Goal: Book appointment/travel/reservation

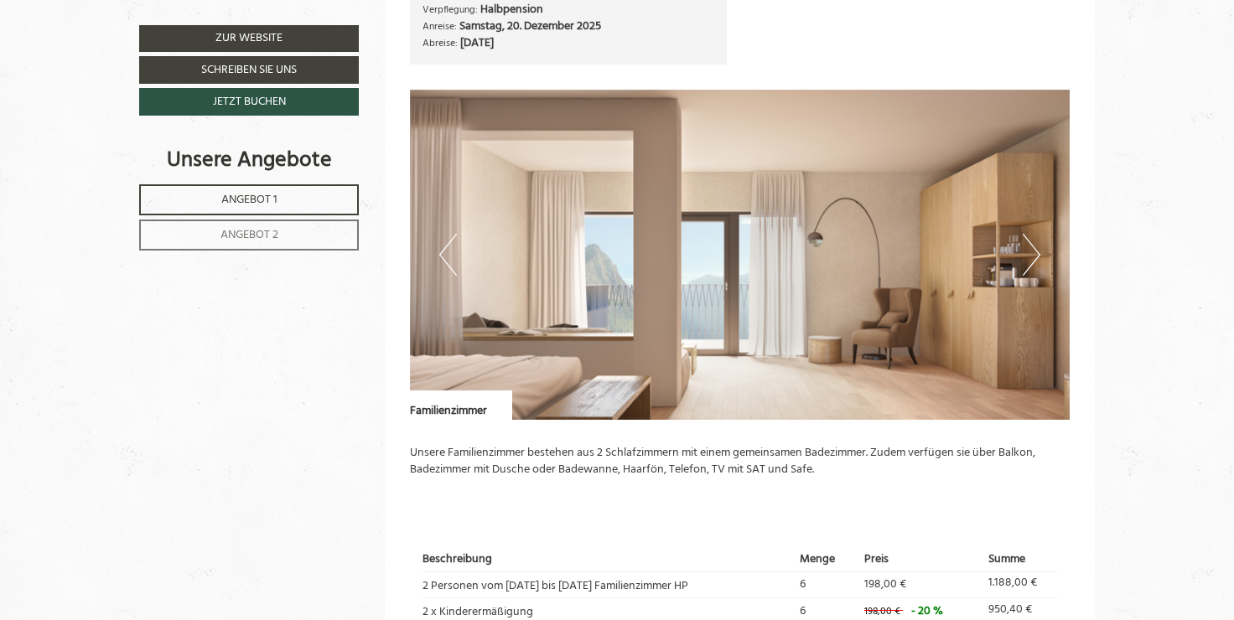
scroll to position [2096, 0]
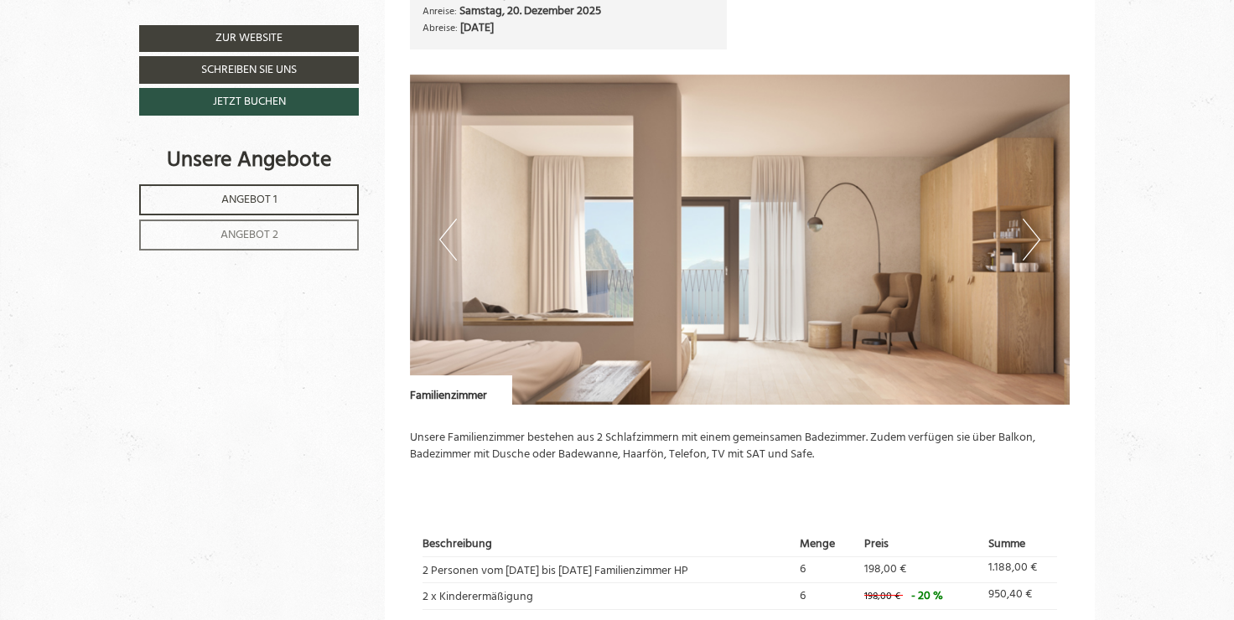
click at [1032, 235] on button "Next" at bounding box center [1032, 240] width 18 height 42
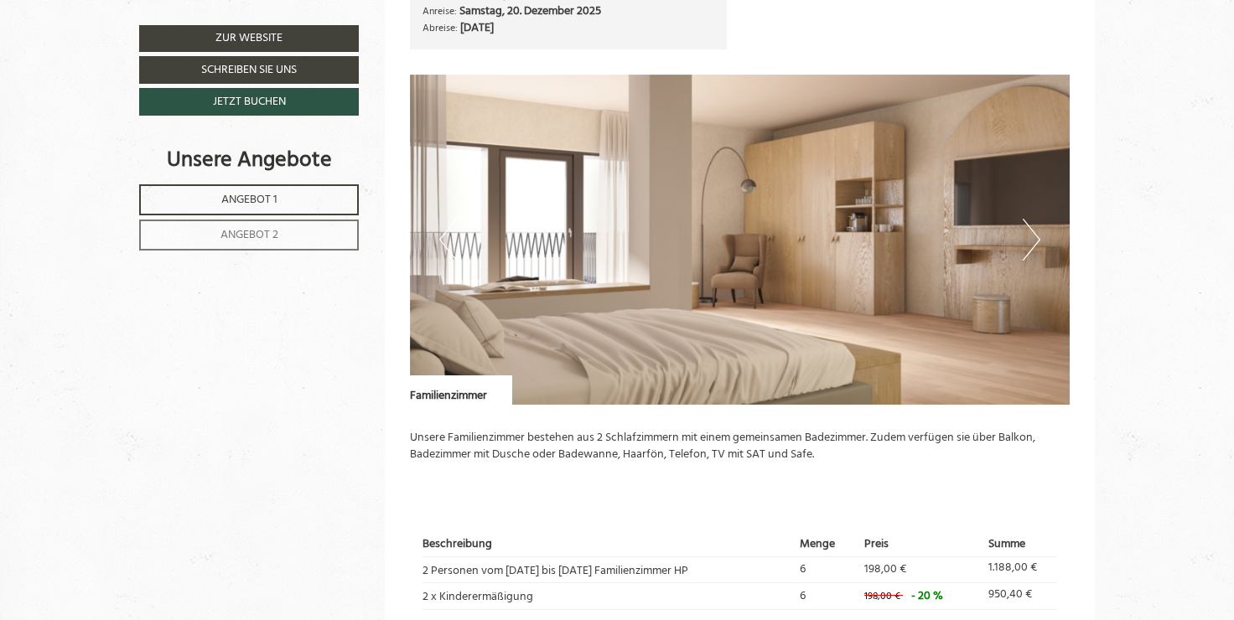
click at [1033, 235] on button "Next" at bounding box center [1032, 240] width 18 height 42
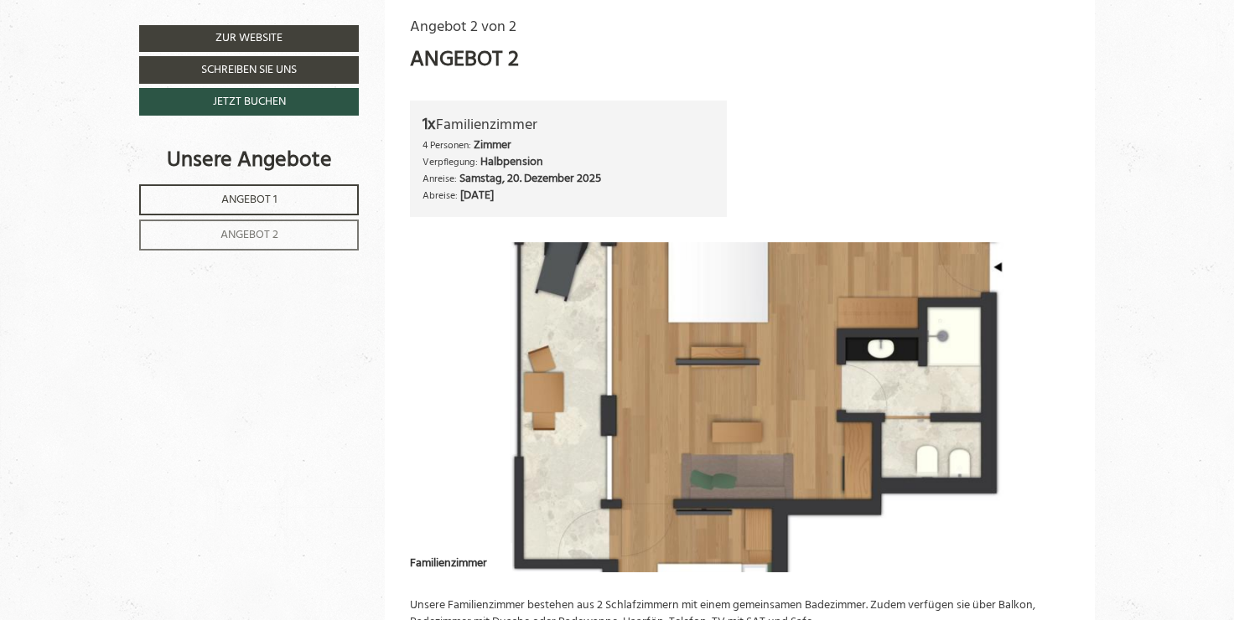
scroll to position [2012, 0]
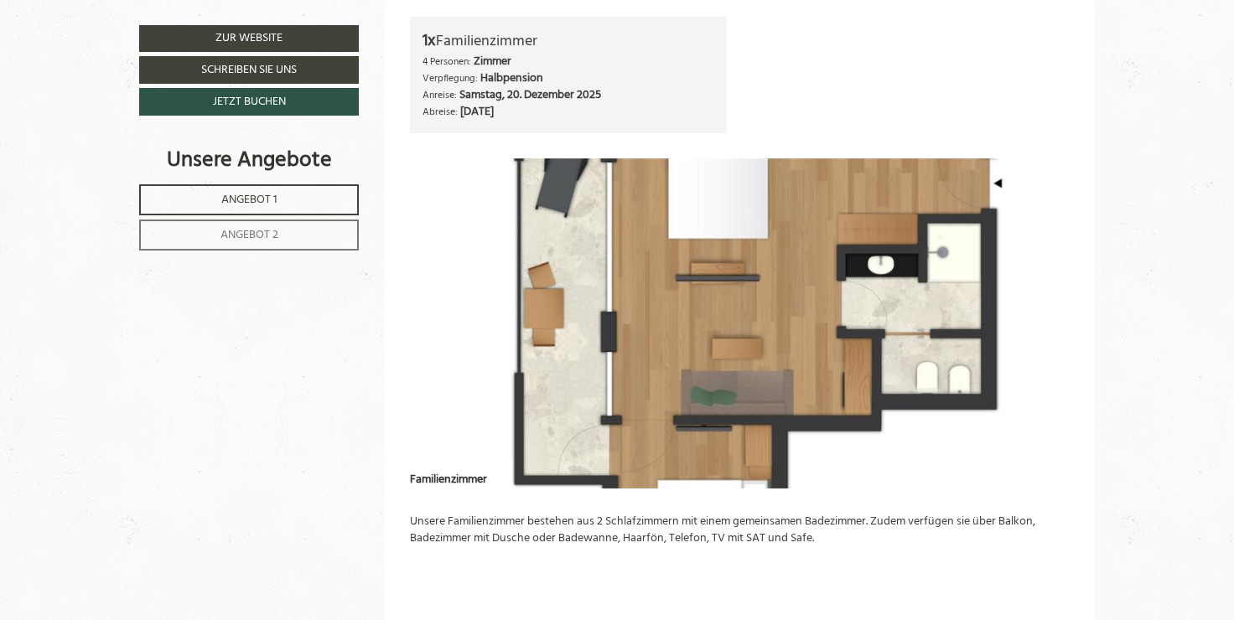
click at [1041, 268] on img at bounding box center [740, 323] width 661 height 330
click at [1025, 293] on img at bounding box center [740, 323] width 661 height 330
click at [1036, 330] on button "Next" at bounding box center [1032, 324] width 18 height 42
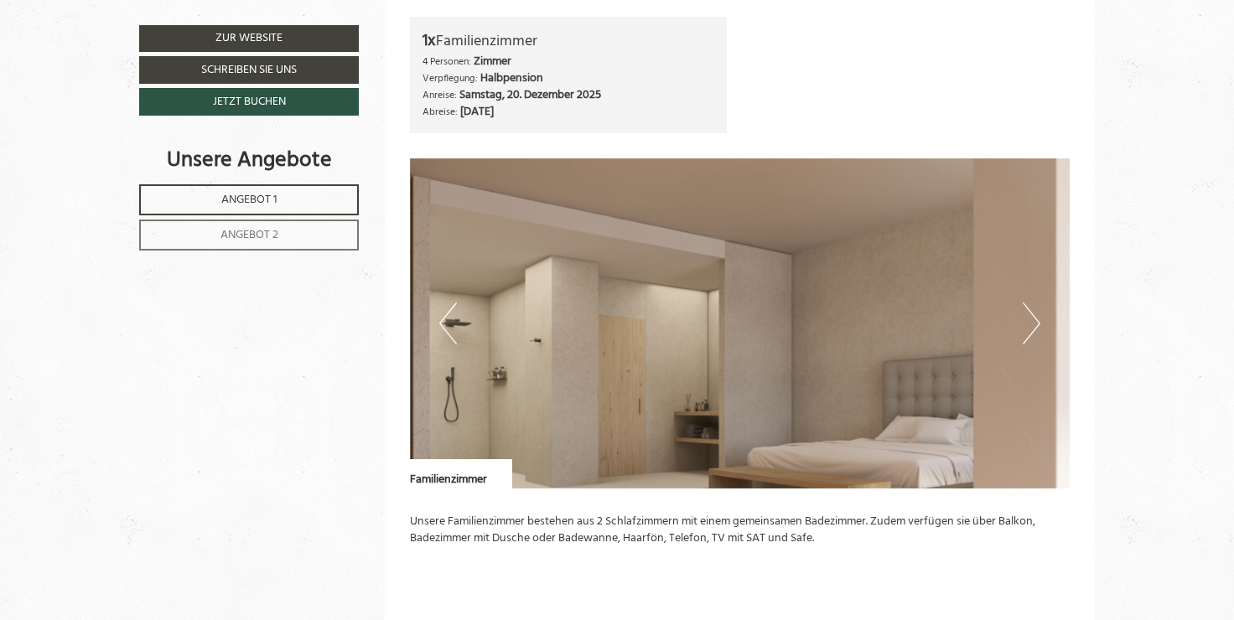
click at [1036, 330] on button "Next" at bounding box center [1032, 324] width 18 height 42
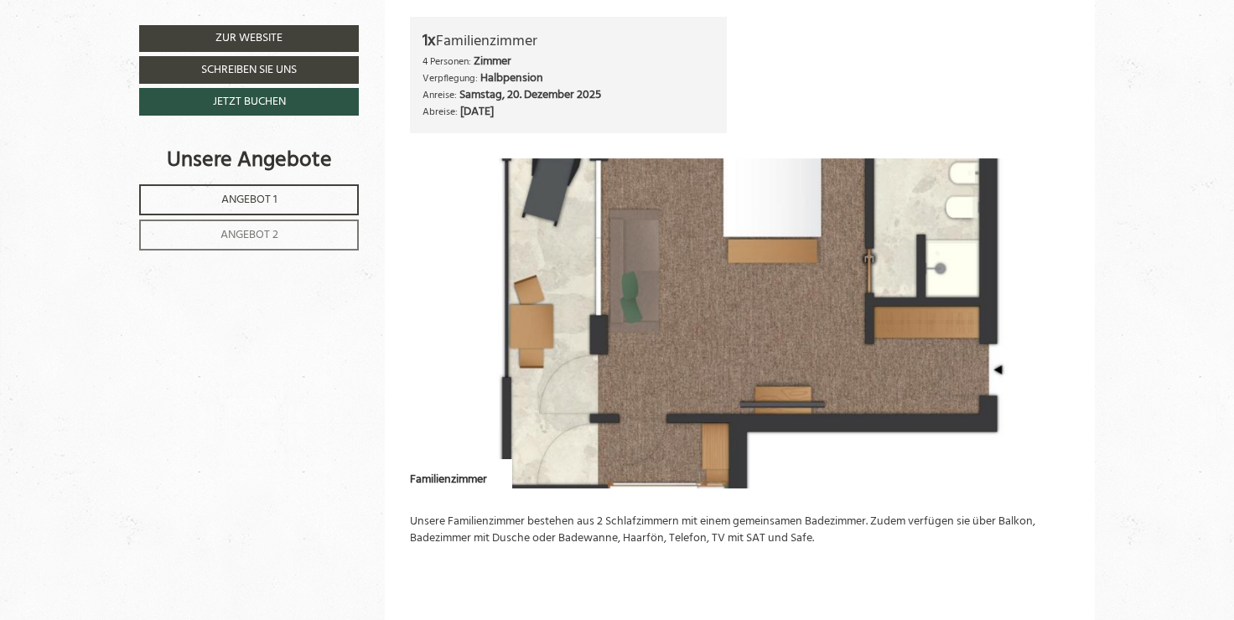
click at [1036, 330] on button "Next" at bounding box center [1032, 324] width 18 height 42
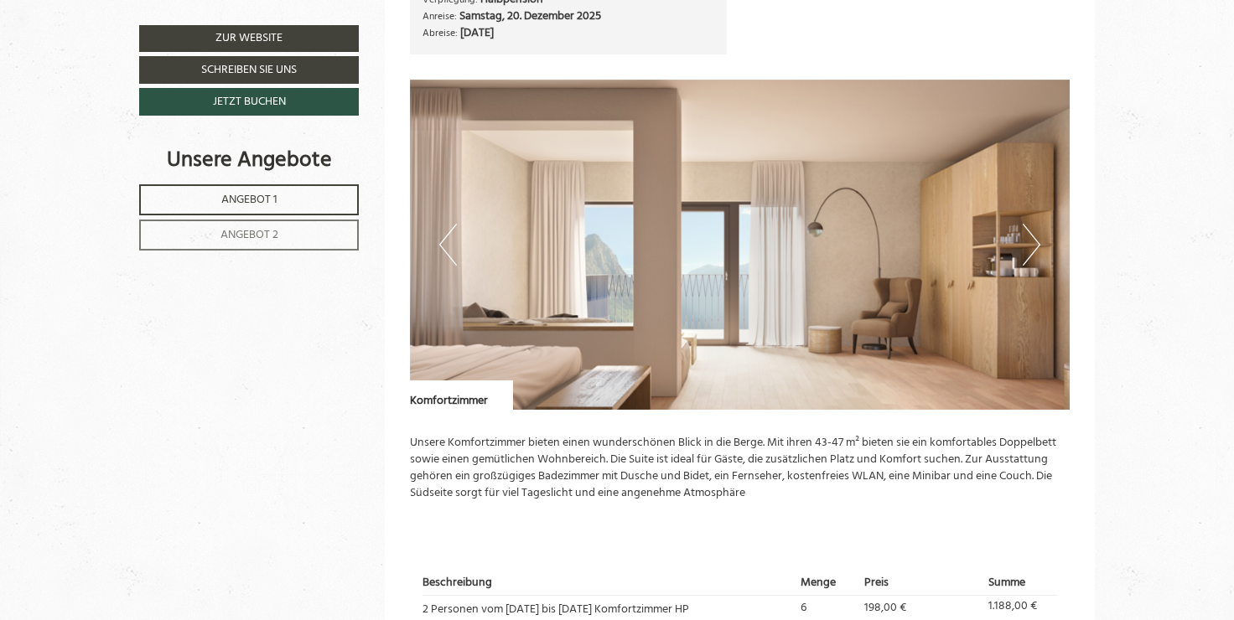
scroll to position [1006, 0]
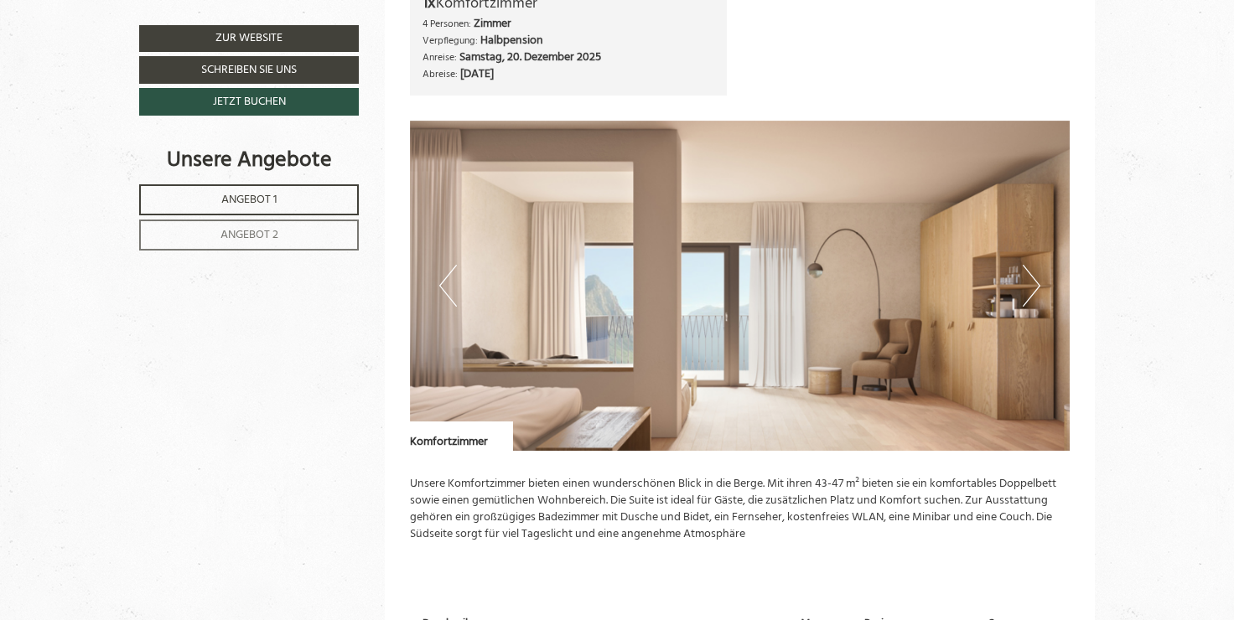
click at [1032, 284] on button "Next" at bounding box center [1032, 286] width 18 height 42
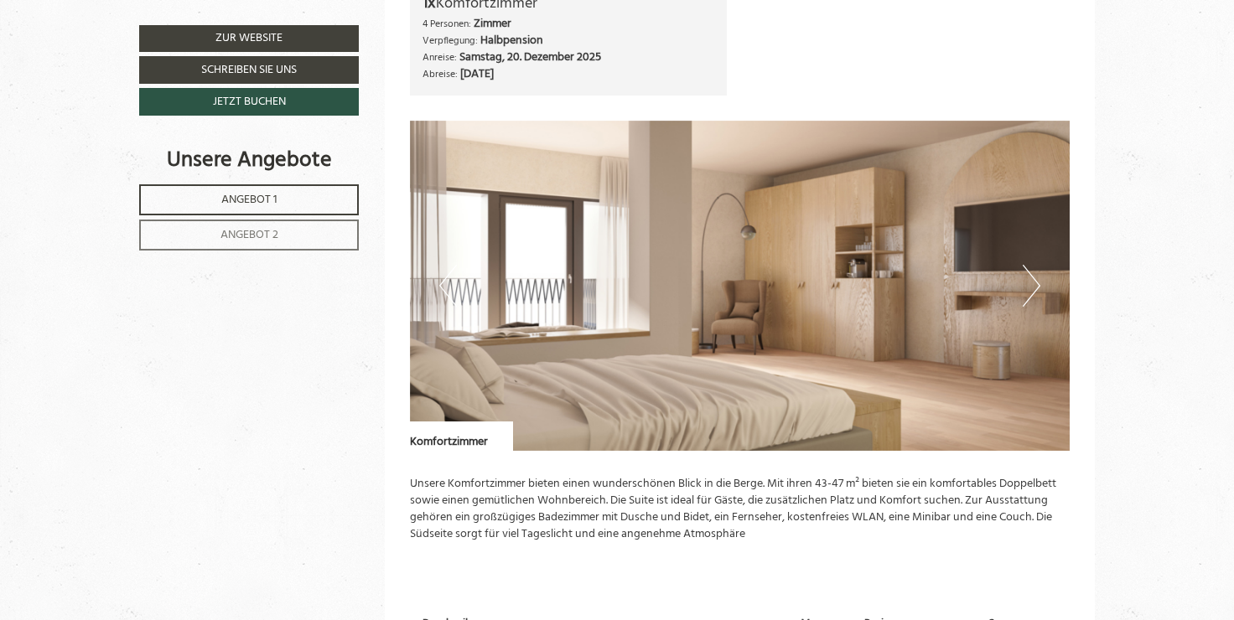
click at [1032, 284] on button "Next" at bounding box center [1032, 286] width 18 height 42
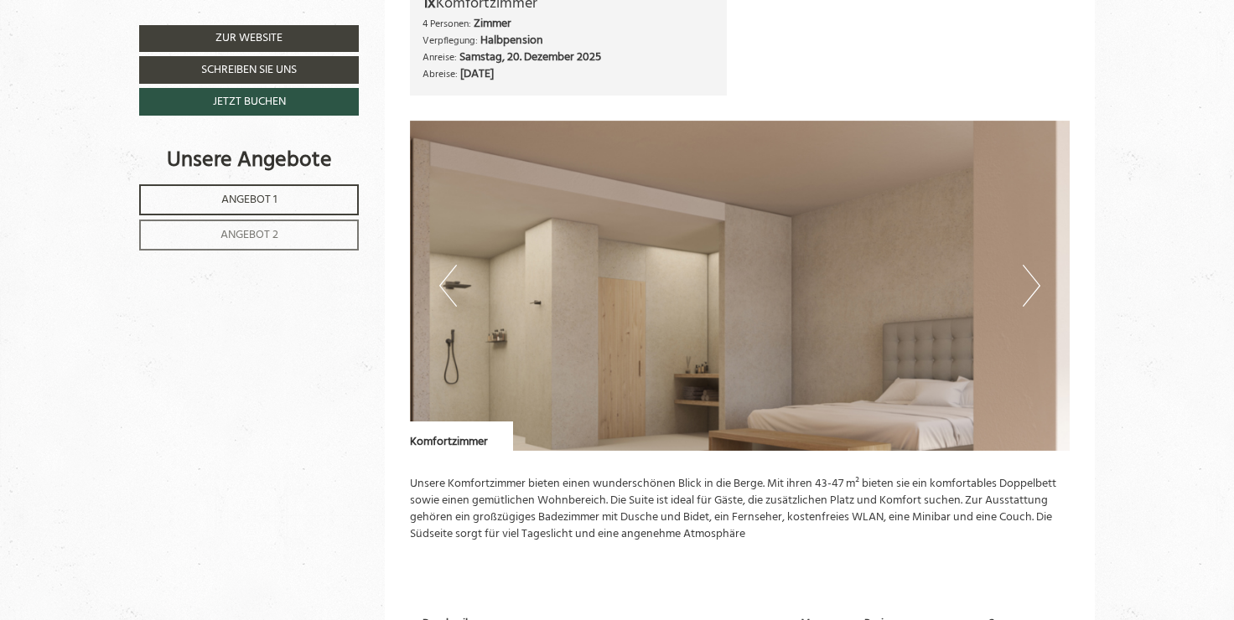
click at [1032, 284] on button "Next" at bounding box center [1032, 286] width 18 height 42
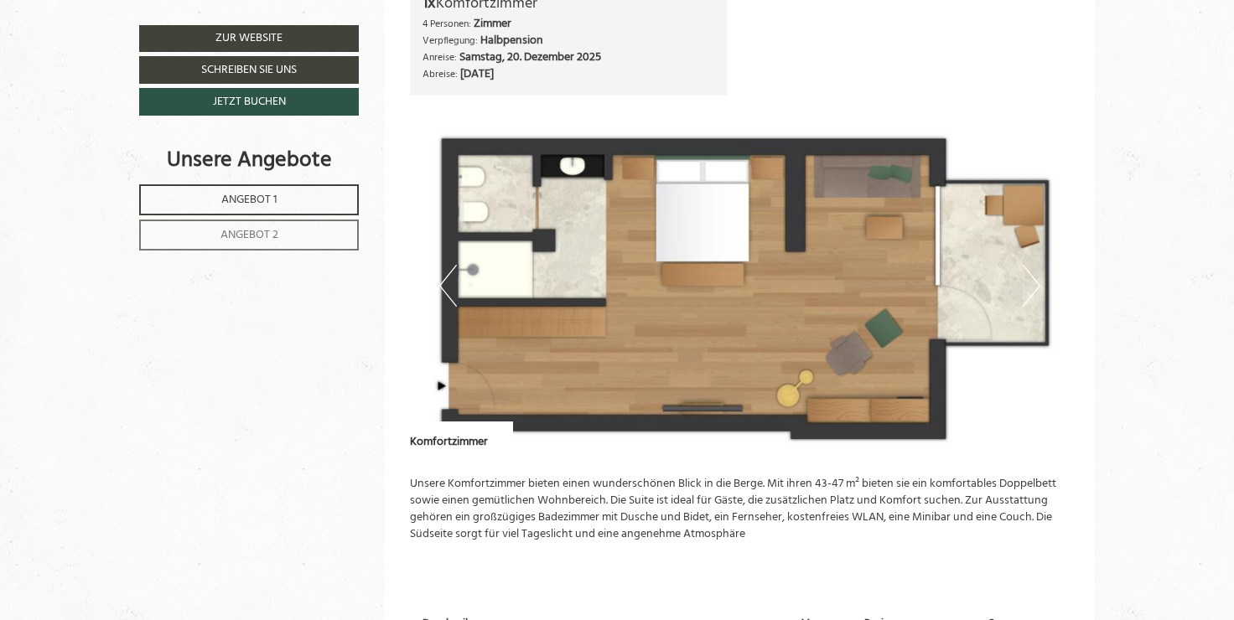
click at [1032, 284] on button "Next" at bounding box center [1032, 286] width 18 height 42
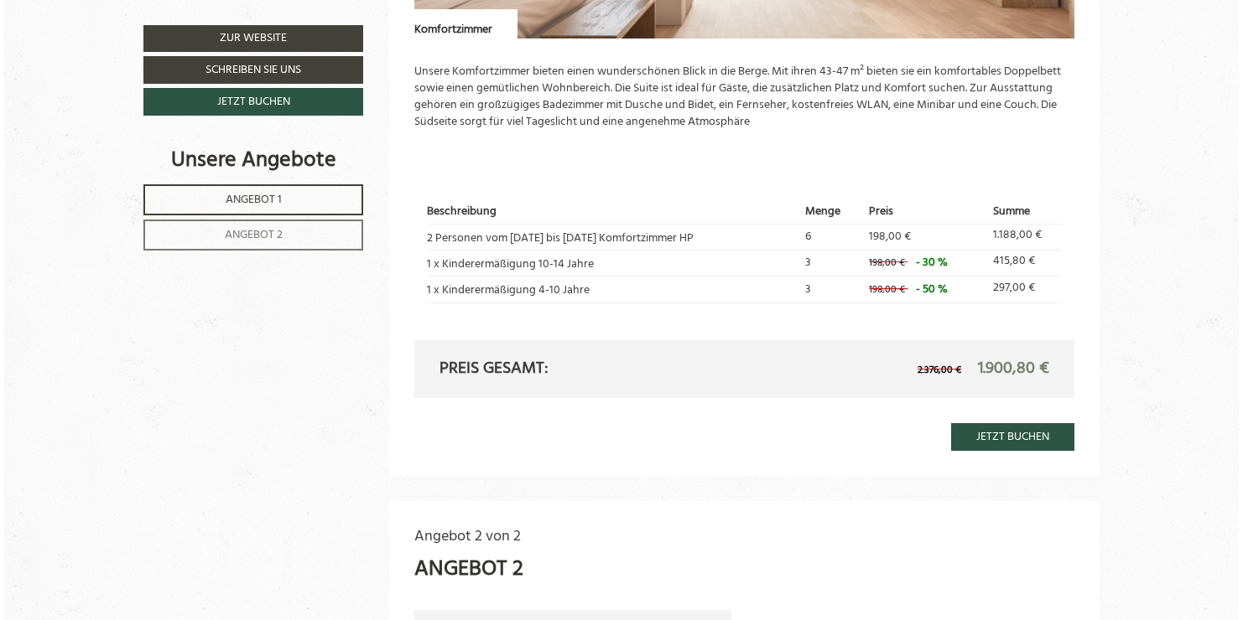
scroll to position [1425, 0]
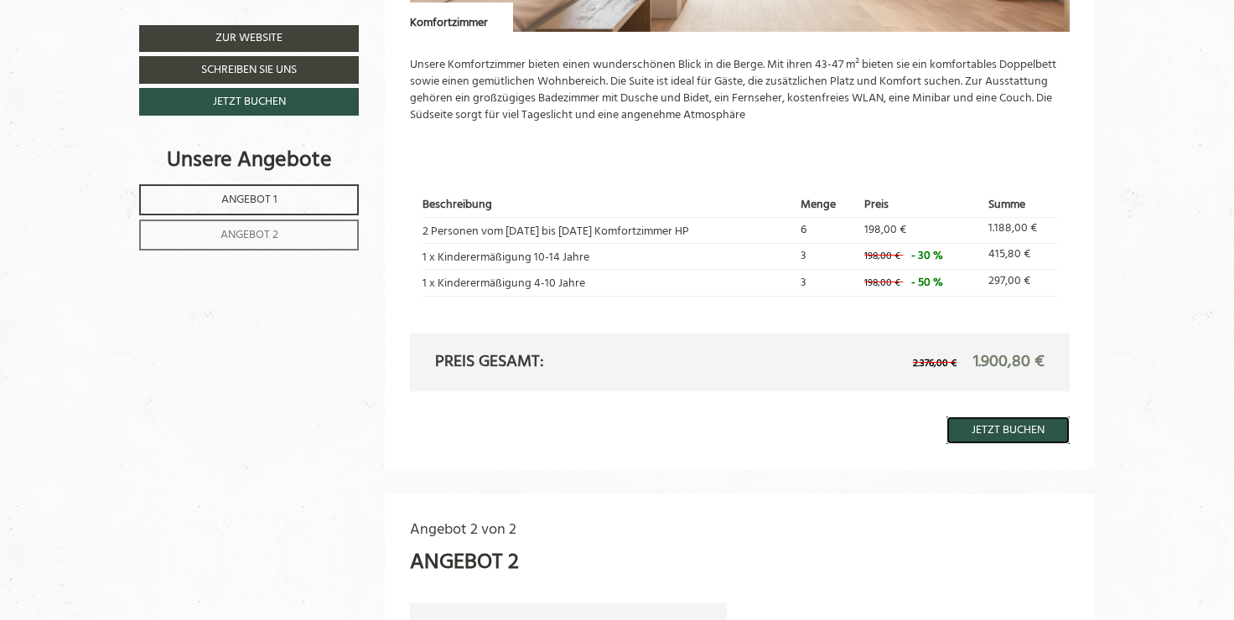
click at [1017, 430] on link "Jetzt buchen" at bounding box center [1008, 431] width 123 height 28
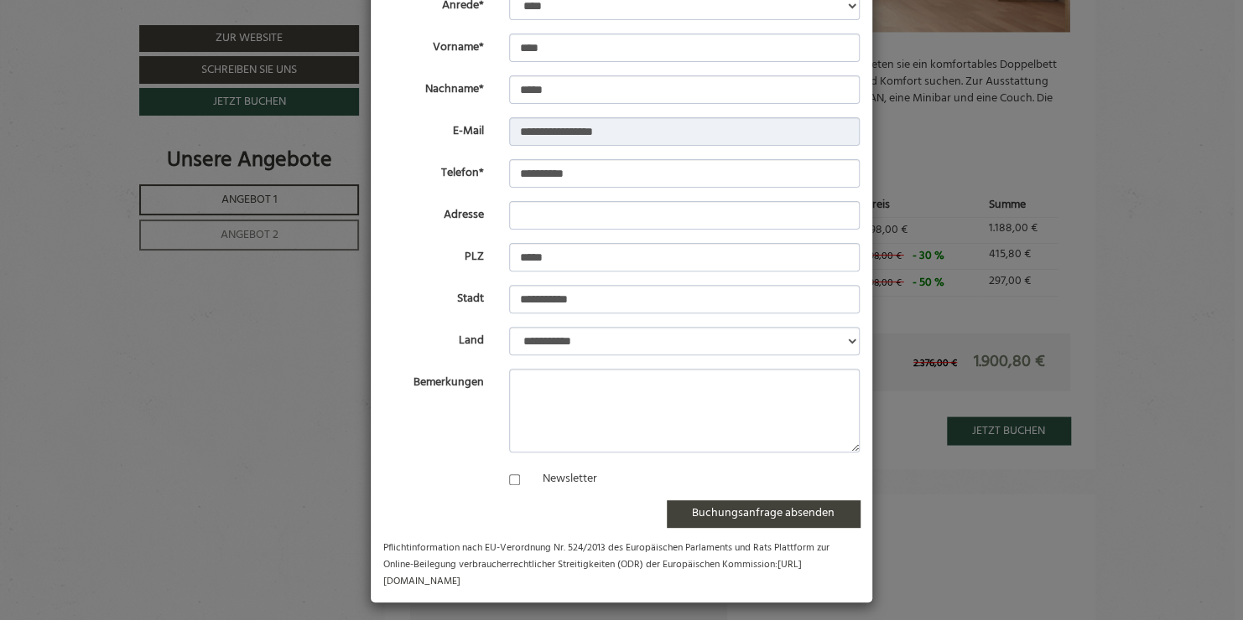
scroll to position [127, 0]
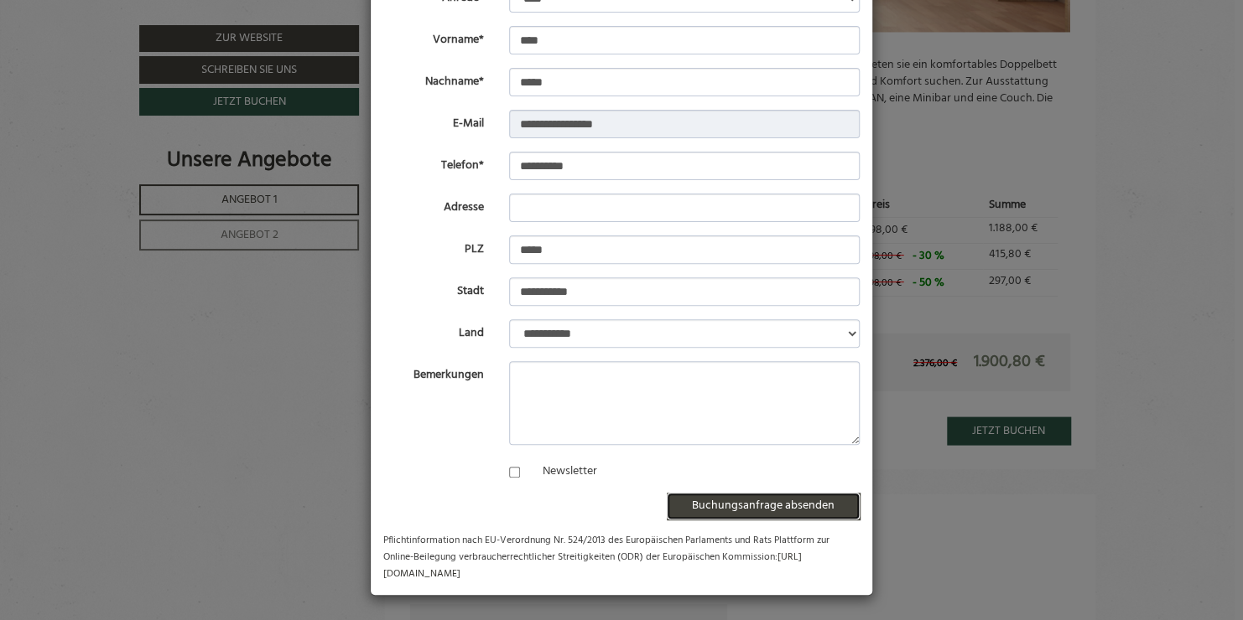
click at [776, 502] on button "Buchungsanfrage absenden" at bounding box center [763, 506] width 193 height 27
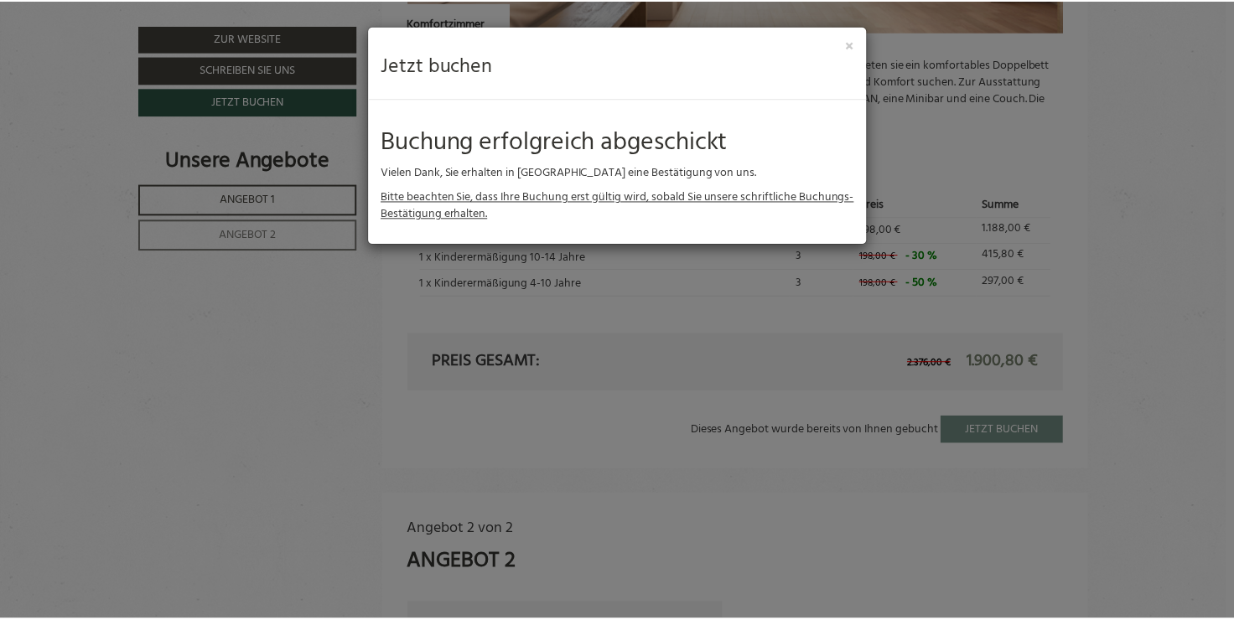
scroll to position [0, 0]
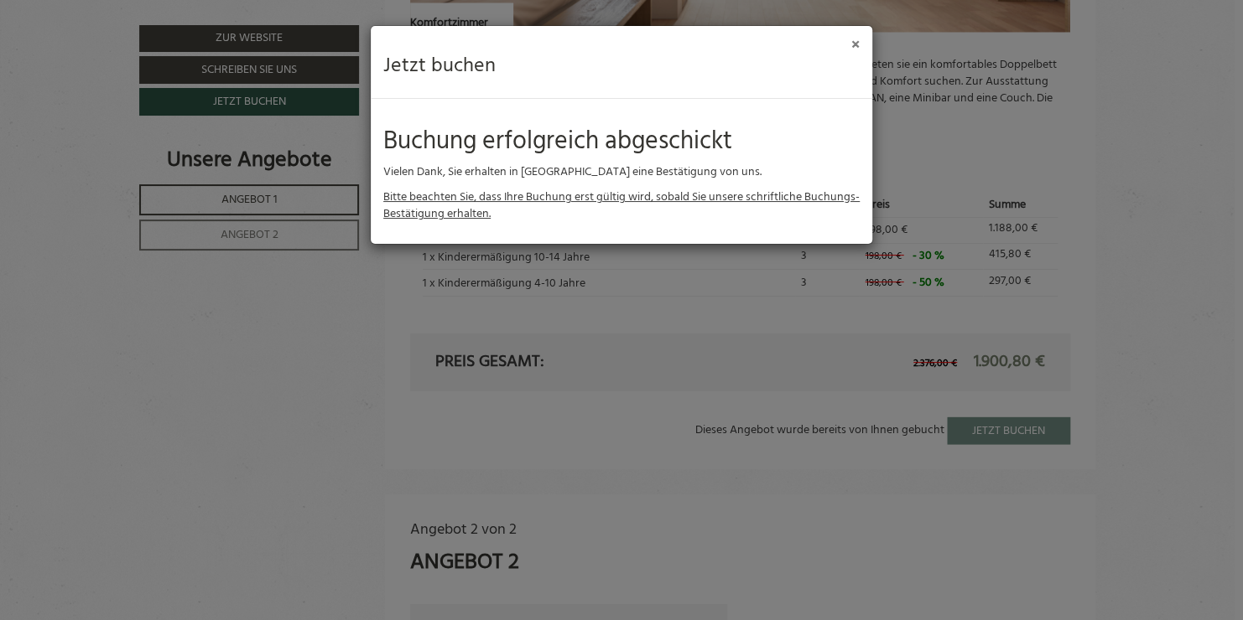
click at [851, 40] on button "×" at bounding box center [855, 46] width 8 height 18
